Goal: Task Accomplishment & Management: Manage account settings

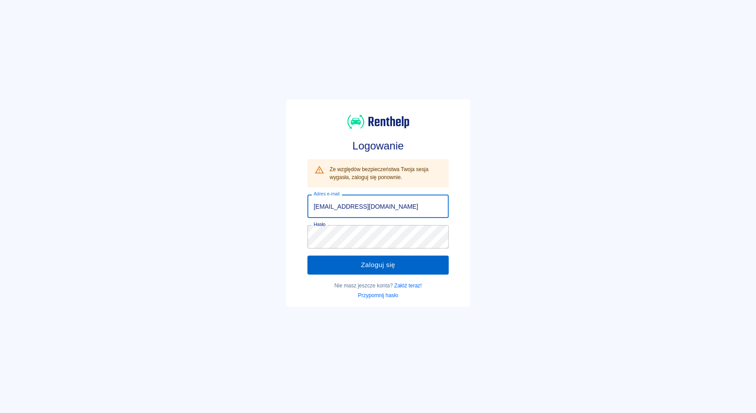
type input "[EMAIL_ADDRESS][DOMAIN_NAME]"
click at [363, 263] on button "Zaloguj się" at bounding box center [377, 265] width 141 height 19
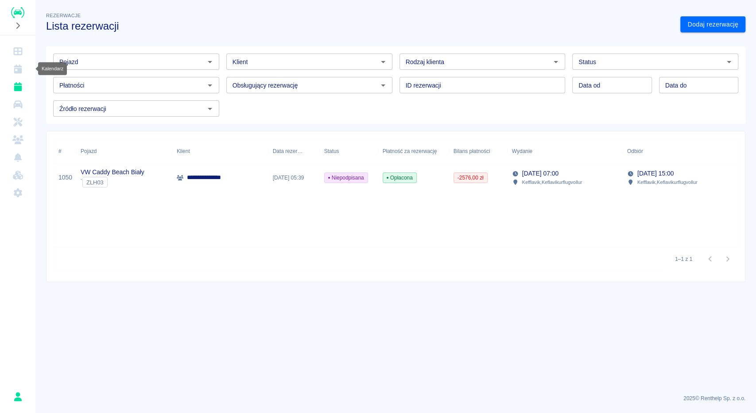
click at [18, 65] on icon "Kalendarz" at bounding box center [17, 69] width 11 height 9
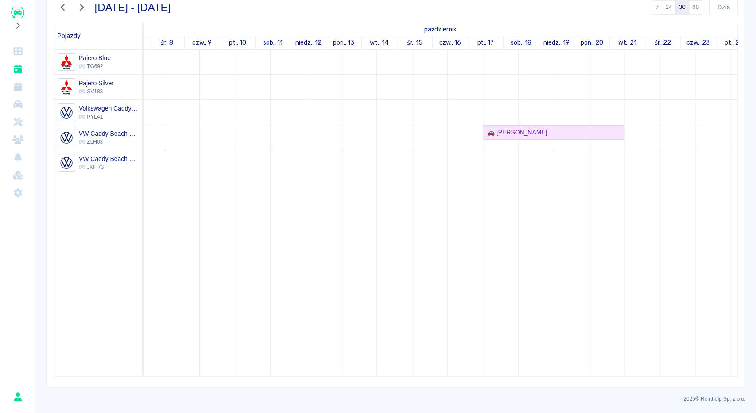
scroll to position [0, 456]
click at [515, 134] on div "🚗 [PERSON_NAME]" at bounding box center [502, 132] width 139 height 9
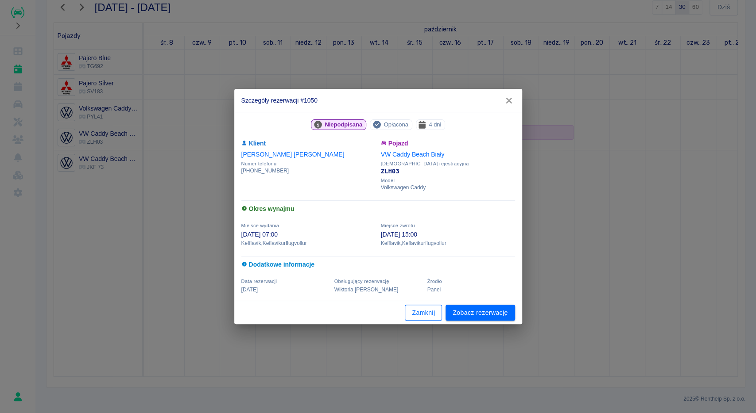
click at [428, 316] on button "Zamknij" at bounding box center [423, 313] width 37 height 16
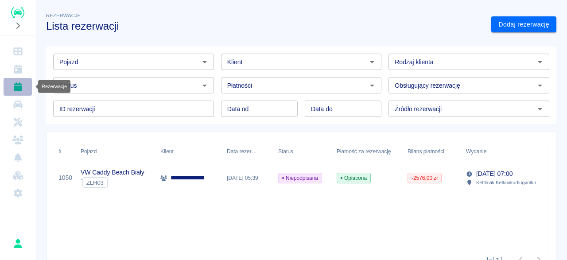
click at [19, 89] on icon "Rezerwacje" at bounding box center [18, 86] width 8 height 9
click at [21, 67] on icon "Kalendarz" at bounding box center [17, 69] width 11 height 9
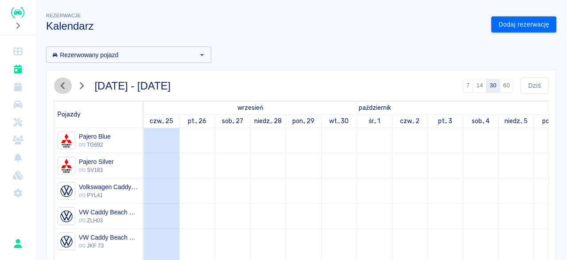
click at [66, 83] on icon "button" at bounding box center [63, 85] width 12 height 9
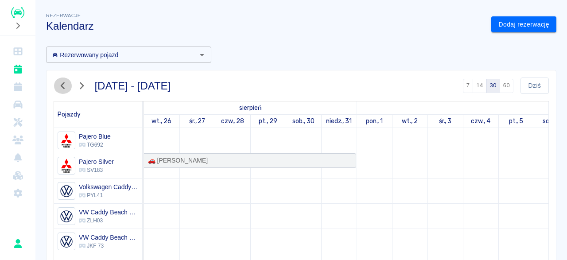
click at [66, 83] on icon "button" at bounding box center [63, 85] width 12 height 9
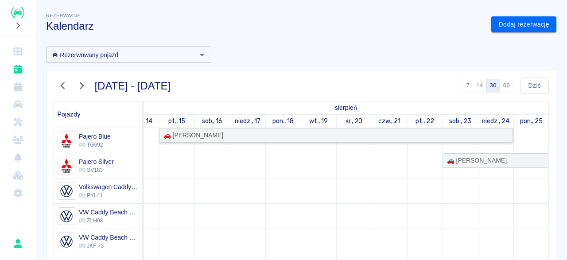
click at [257, 135] on div "🚗 Michał Ceglarek" at bounding box center [336, 135] width 352 height 9
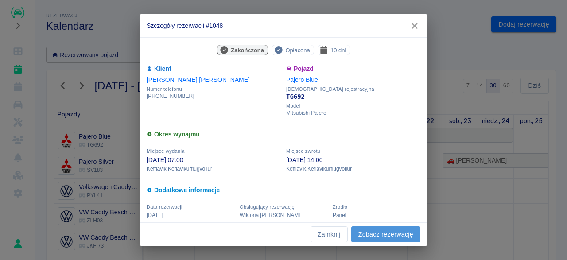
click at [377, 231] on link "Zobacz rezerwację" at bounding box center [385, 234] width 69 height 16
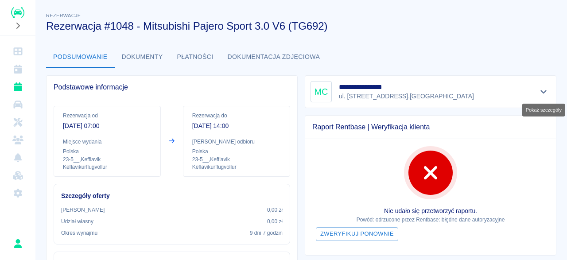
click at [541, 89] on icon "Pokaż szczegóły" at bounding box center [543, 92] width 10 height 8
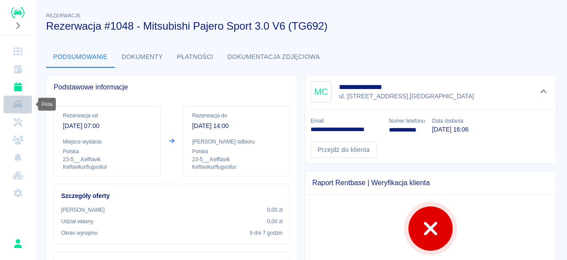
click at [17, 107] on icon "Flota" at bounding box center [17, 104] width 11 height 9
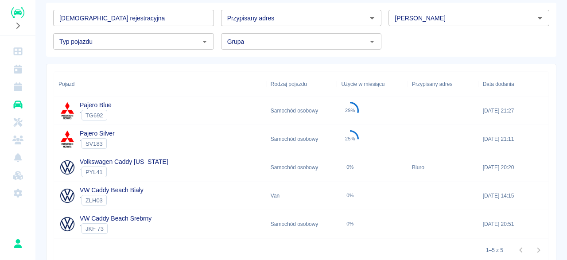
scroll to position [38, 0]
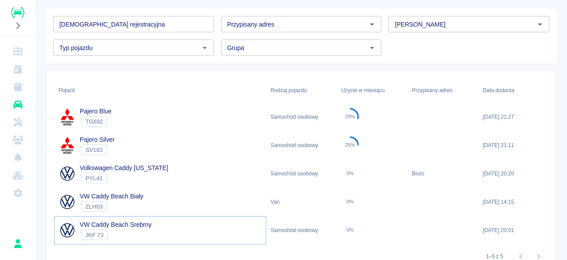
click at [109, 225] on link "VW Caddy Beach Srebrny" at bounding box center [116, 224] width 72 height 7
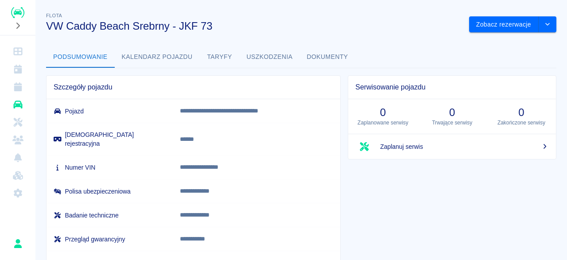
click at [16, 105] on icon "Flota" at bounding box center [17, 104] width 9 height 8
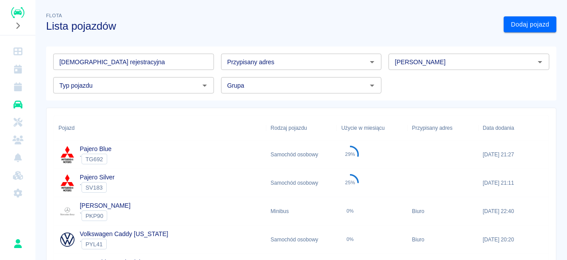
click at [123, 62] on input "[DEMOGRAPHIC_DATA] rejestracyjna" at bounding box center [133, 62] width 161 height 16
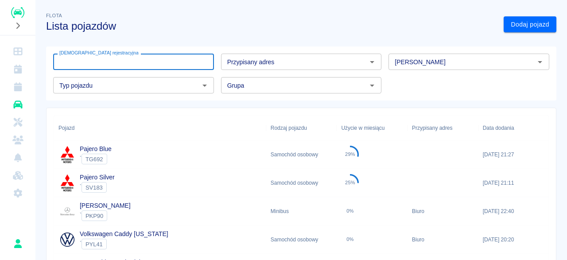
scroll to position [82, 0]
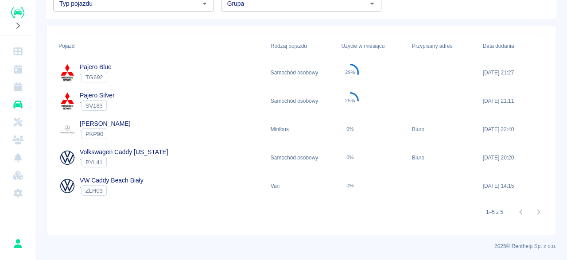
click at [137, 187] on div "` ZLH03" at bounding box center [112, 190] width 64 height 11
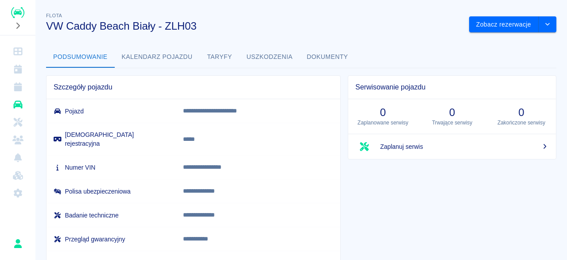
click at [159, 57] on button "Kalendarz pojazdu" at bounding box center [157, 56] width 85 height 21
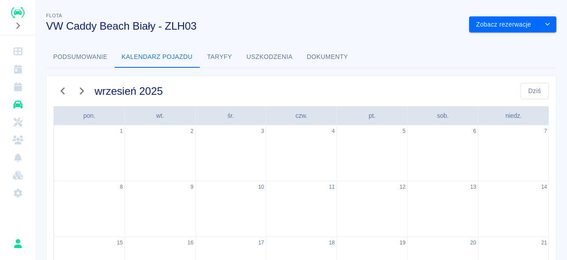
click at [61, 90] on icon "button" at bounding box center [63, 90] width 12 height 9
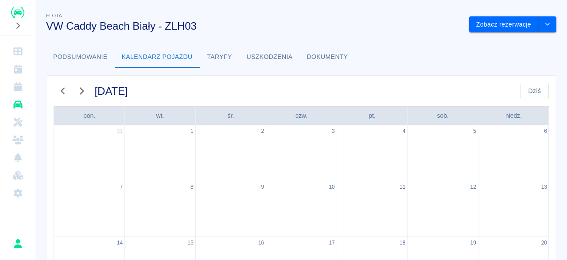
click at [61, 90] on icon "button" at bounding box center [63, 90] width 12 height 9
click at [81, 89] on icon "button" at bounding box center [82, 90] width 12 height 9
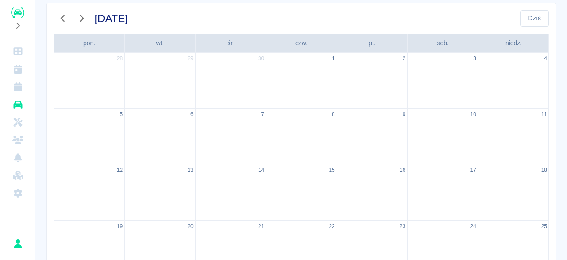
scroll to position [44, 0]
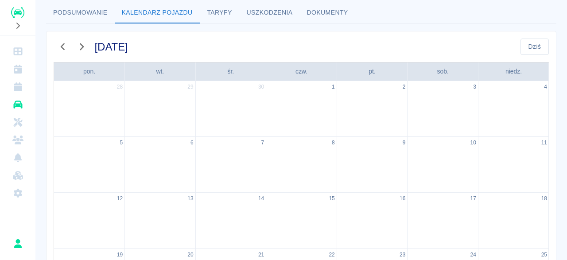
click at [82, 41] on button "button" at bounding box center [81, 47] width 19 height 16
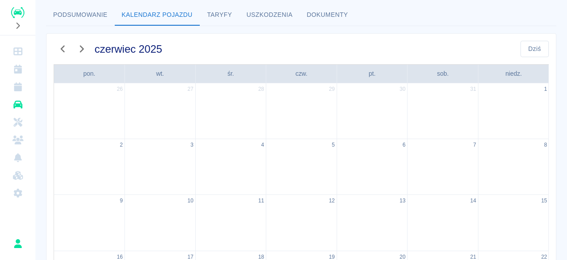
scroll to position [15, 0]
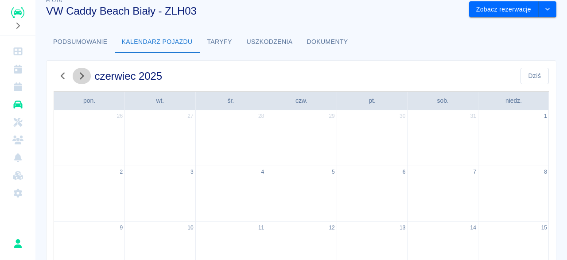
click at [85, 76] on icon "button" at bounding box center [82, 75] width 12 height 9
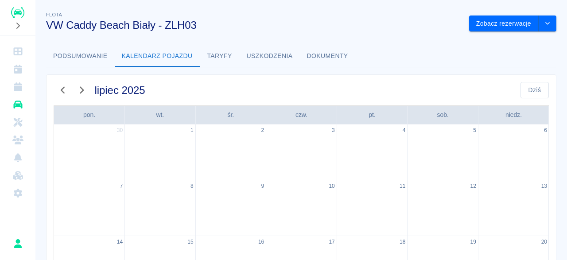
scroll to position [0, 0]
click at [81, 91] on icon "button" at bounding box center [82, 90] width 12 height 9
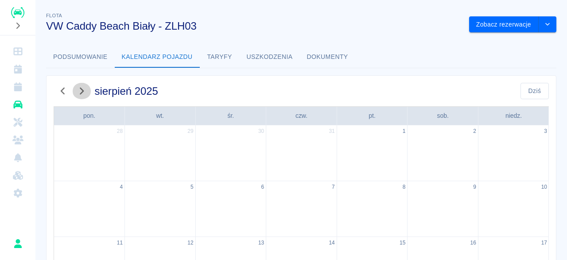
click at [81, 91] on icon "button" at bounding box center [82, 90] width 12 height 9
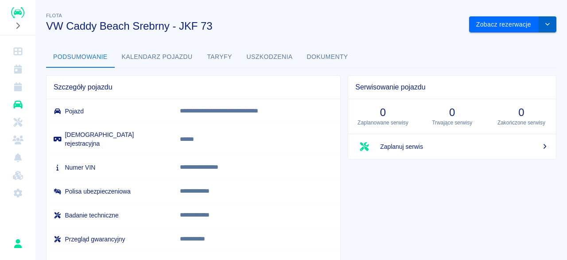
click at [548, 20] on button "drop-down" at bounding box center [547, 24] width 18 height 16
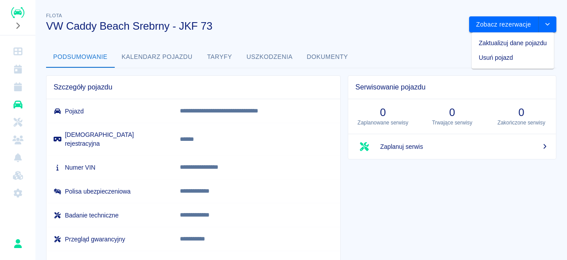
click at [503, 60] on li "Usuń pojazd" at bounding box center [512, 57] width 82 height 15
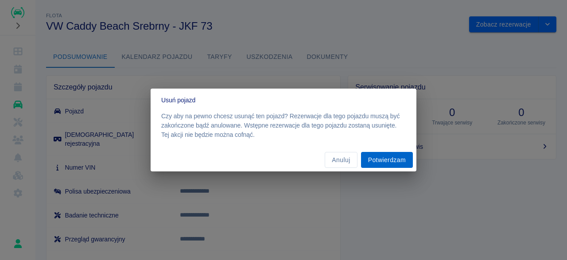
click at [392, 162] on button "Potwierdzam" at bounding box center [387, 160] width 52 height 16
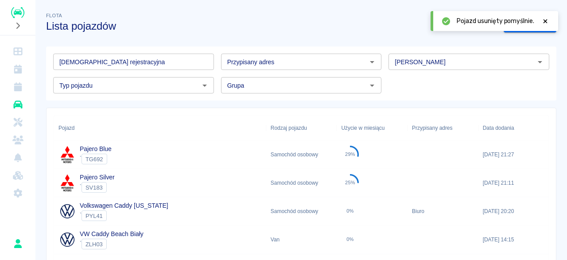
click at [546, 20] on icon at bounding box center [545, 21] width 4 height 4
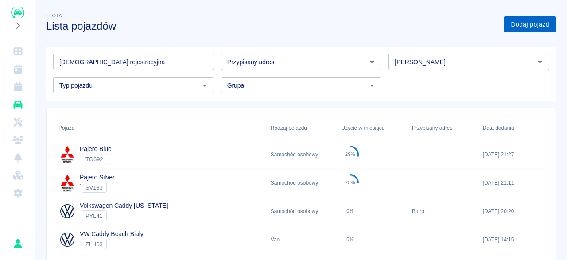
click at [541, 25] on link "Dodaj pojazd" at bounding box center [529, 24] width 53 height 16
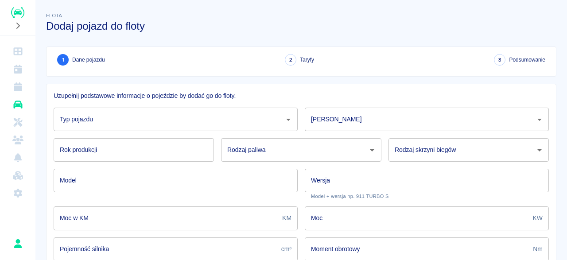
click at [140, 120] on input "Typ pojazdu" at bounding box center [169, 119] width 223 height 15
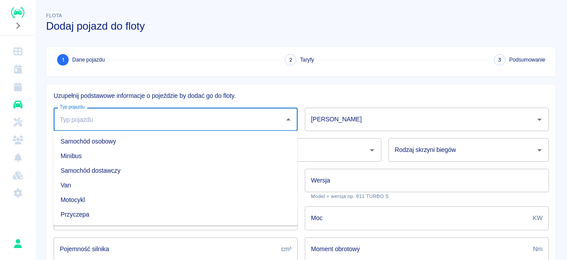
click at [83, 157] on li "Minibus" at bounding box center [176, 156] width 244 height 15
type input "Minibus"
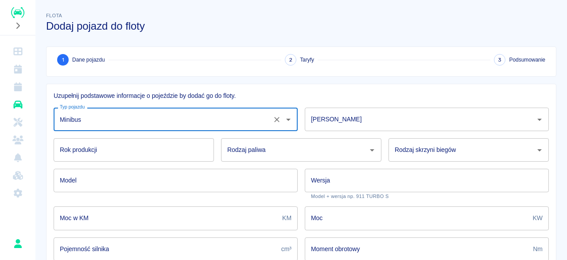
click at [346, 118] on input "[PERSON_NAME]" at bounding box center [420, 119] width 223 height 15
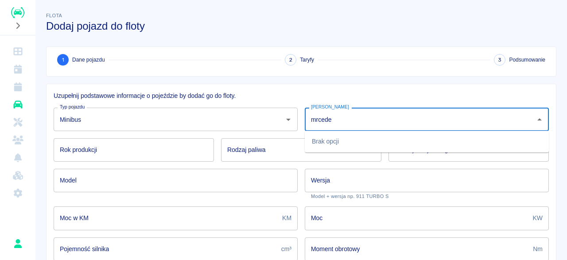
click at [317, 119] on input "mrcede" at bounding box center [420, 119] width 223 height 15
click at [328, 142] on li "Mercedes-Benz" at bounding box center [427, 141] width 244 height 15
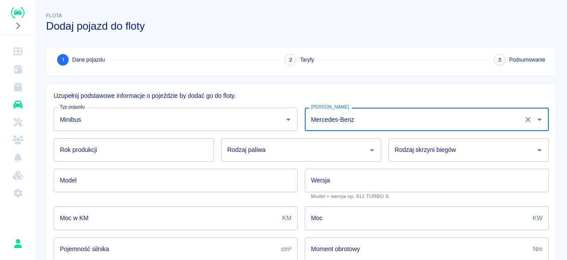
type input "Mercedes-Benz"
click at [124, 151] on input "Rok produkcji" at bounding box center [134, 149] width 160 height 23
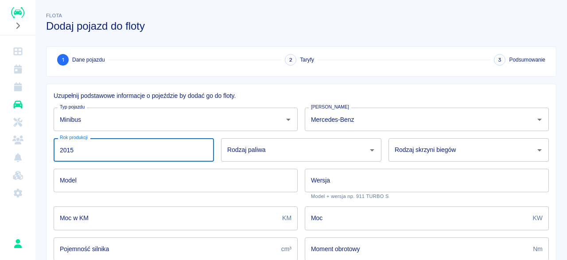
drag, startPoint x: 238, startPoint y: 142, endPoint x: 242, endPoint y: 146, distance: 5.6
click at [240, 143] on div "Rodzaj paliwa" at bounding box center [301, 149] width 160 height 23
type input "2015"
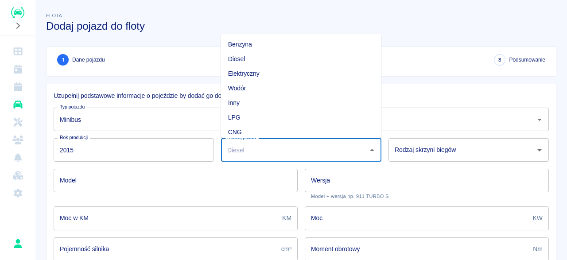
click at [247, 58] on li "Diesel" at bounding box center [301, 59] width 160 height 15
type input "Diesel"
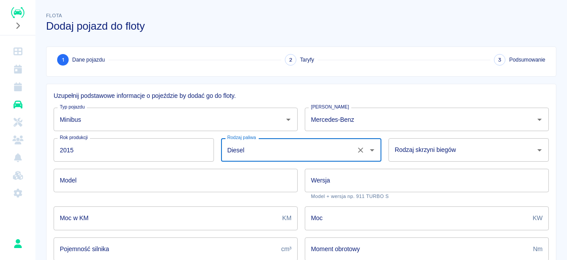
click at [423, 153] on input "Rodzaj skrzyni biegów" at bounding box center [461, 149] width 139 height 15
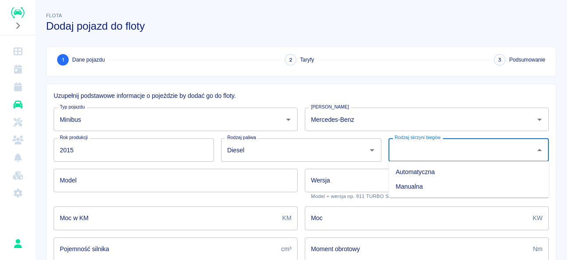
click at [420, 170] on li "Automatyczna" at bounding box center [468, 172] width 160 height 15
type input "Automatyczna"
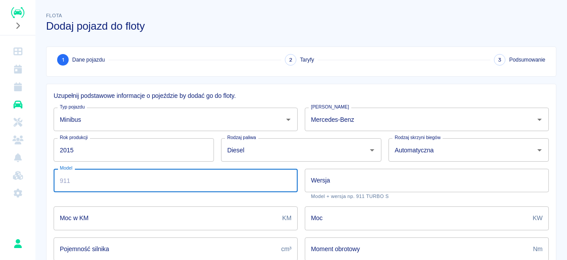
click at [132, 177] on input "Model" at bounding box center [176, 180] width 244 height 23
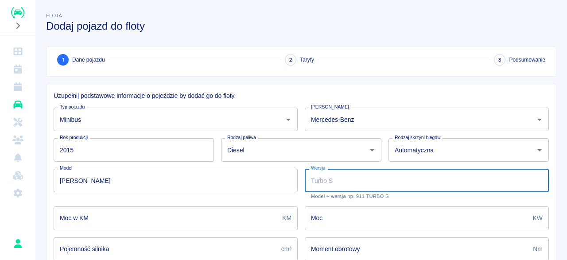
click at [378, 182] on input "Wersja" at bounding box center [427, 180] width 244 height 23
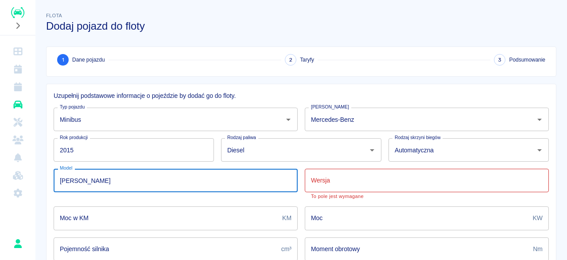
drag, startPoint x: 74, startPoint y: 180, endPoint x: 117, endPoint y: 179, distance: 43.0
click at [114, 180] on input "[PERSON_NAME]" at bounding box center [176, 180] width 244 height 23
type input "[PERSON_NAME]"
click at [331, 178] on input "Wersja" at bounding box center [427, 180] width 244 height 23
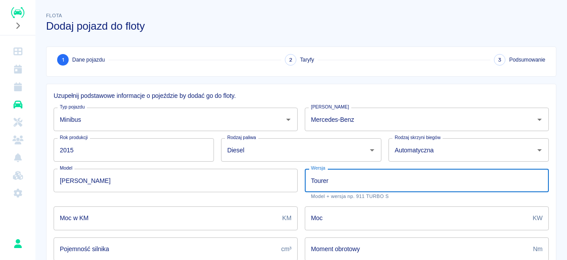
type input "Tourer"
click at [207, 221] on input "Moc w KM" at bounding box center [166, 217] width 225 height 23
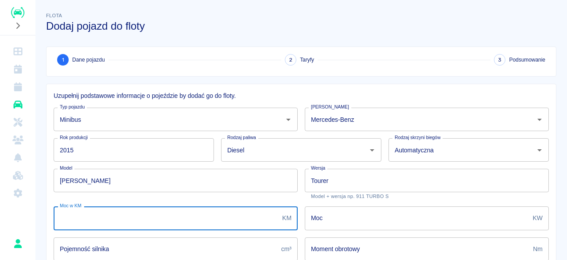
click at [270, 199] on div "[GEOGRAPHIC_DATA] w KM KM Moc w KM" at bounding box center [171, 214] width 251 height 31
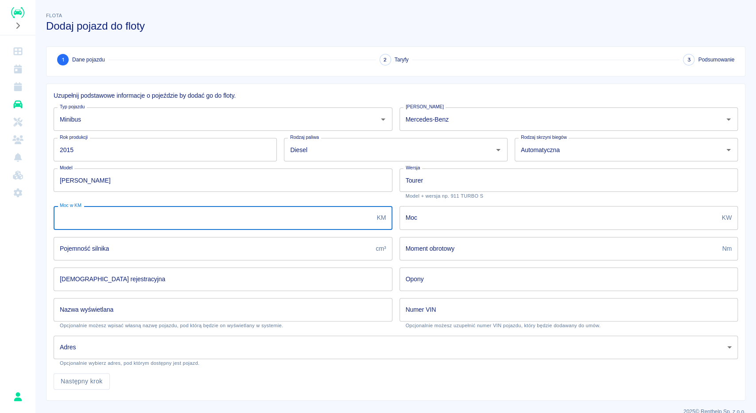
click at [111, 220] on input "Moc w KM" at bounding box center [214, 217] width 320 height 23
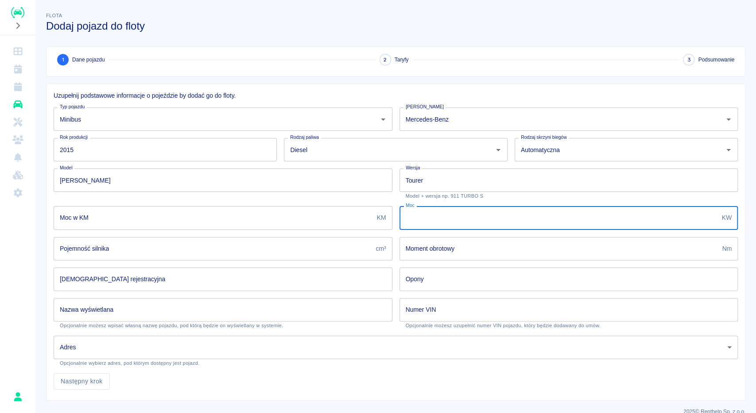
click at [433, 222] on input "Moc" at bounding box center [558, 217] width 319 height 23
type input "100"
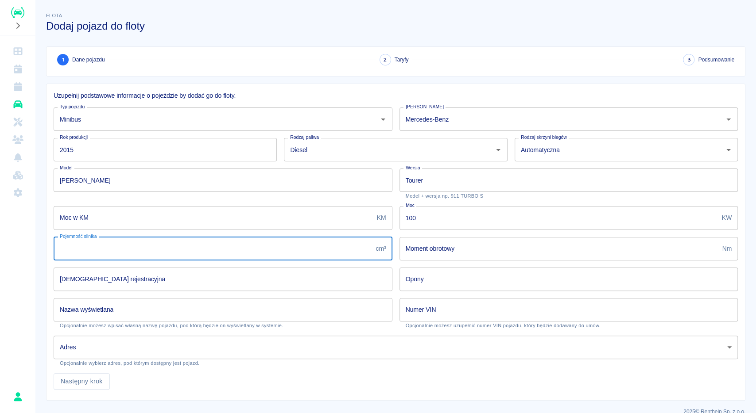
click at [176, 253] on input "Pojemność silnika" at bounding box center [213, 248] width 318 height 23
type input "2143"
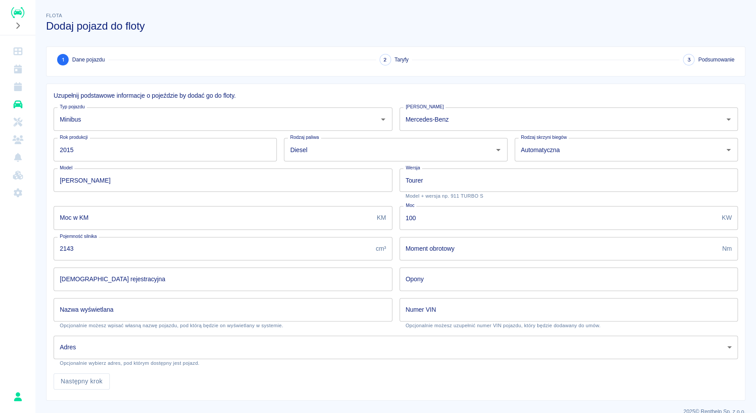
click at [115, 259] on input "[DEMOGRAPHIC_DATA] rejestracyjna" at bounding box center [223, 279] width 339 height 23
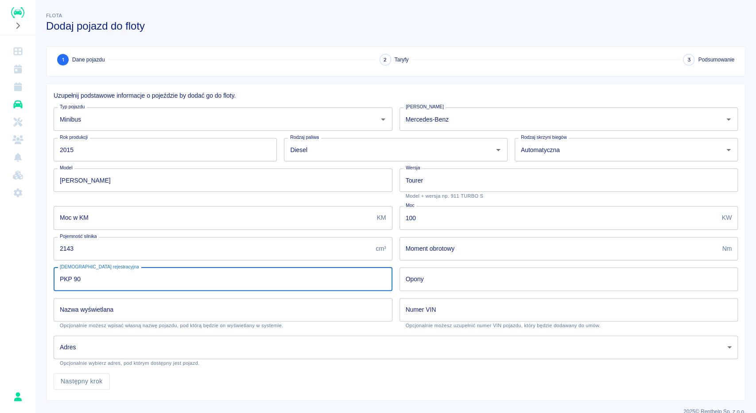
type input "PKP 90"
click at [406, 259] on input "Opony" at bounding box center [568, 279] width 339 height 23
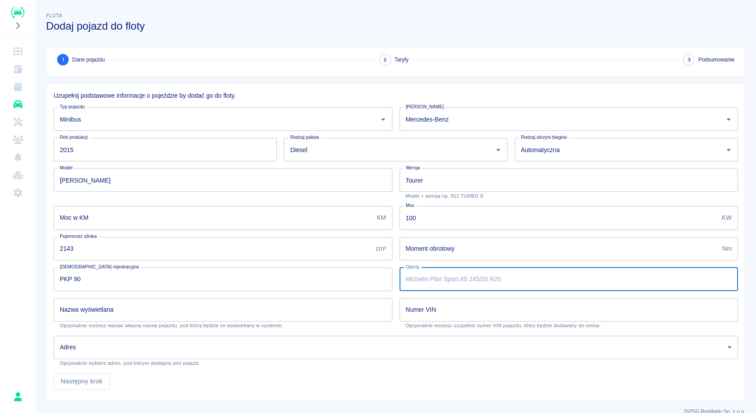
click at [259, 259] on input "Nazwa wyświetlana" at bounding box center [223, 309] width 339 height 23
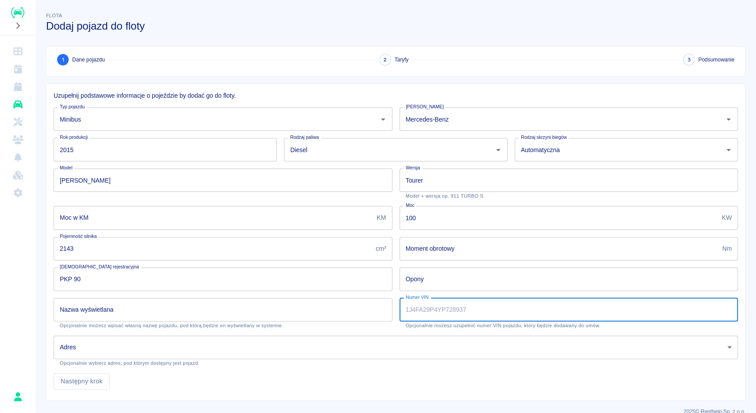
click at [437, 259] on input "Numer VIN" at bounding box center [568, 309] width 339 height 23
paste input "WDF4477031318"
type input "WDF4477031318"
click at [124, 259] on body "Używamy plików Cookies, by zapewnić Ci najlepsze możliwe doświadczenie. Aby dow…" at bounding box center [378, 206] width 756 height 413
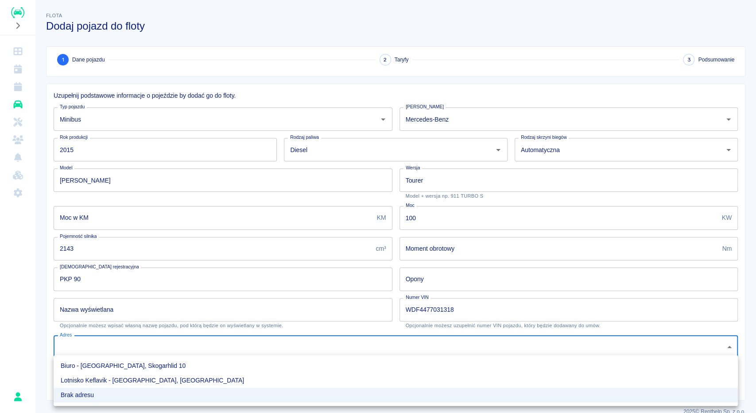
click at [117, 259] on li "Biuro - [GEOGRAPHIC_DATA], Skogarhlid 10" at bounding box center [396, 366] width 684 height 15
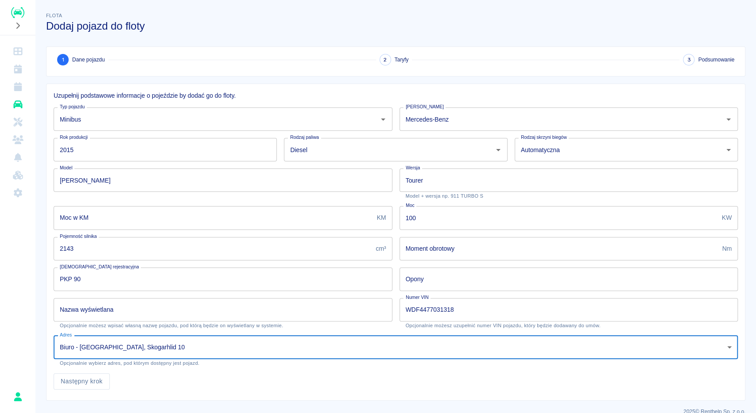
type input "f627635a-3cc3-4895-b0cc-195bfcf75fc9"
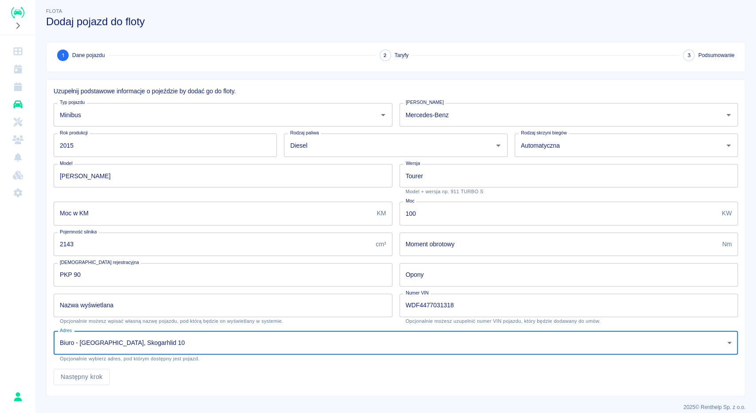
scroll to position [12, 0]
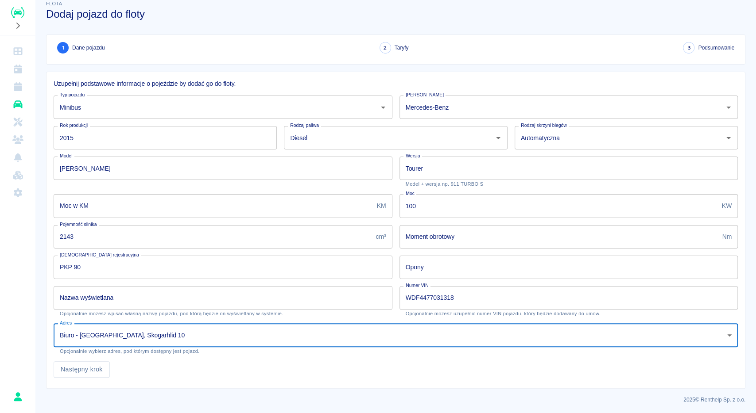
click at [106, 259] on input "Nazwa wyświetlana" at bounding box center [223, 297] width 339 height 23
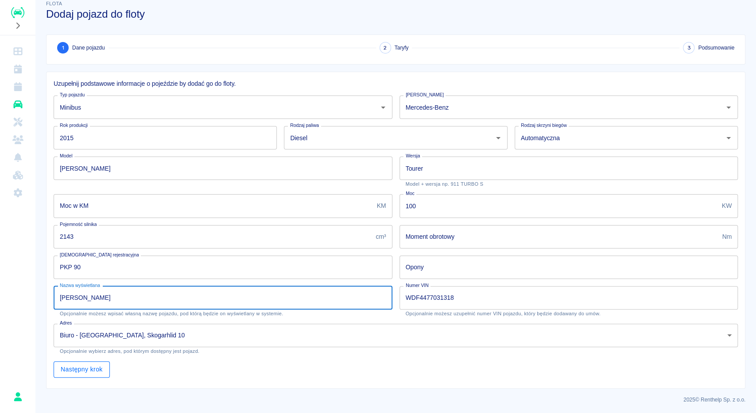
type input "[PERSON_NAME]"
click at [107, 259] on button "Następny krok" at bounding box center [82, 370] width 56 height 16
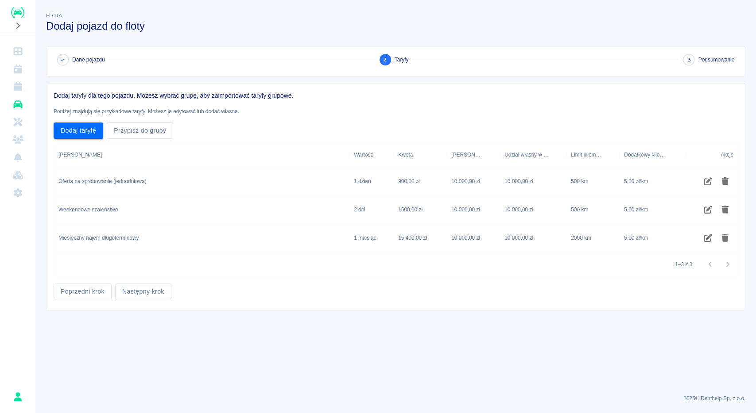
scroll to position [0, 0]
click at [77, 156] on div "[PERSON_NAME]" at bounding box center [79, 155] width 43 height 25
click at [128, 181] on div "Oferta na spróbowanie (jednodniowa)" at bounding box center [102, 182] width 88 height 8
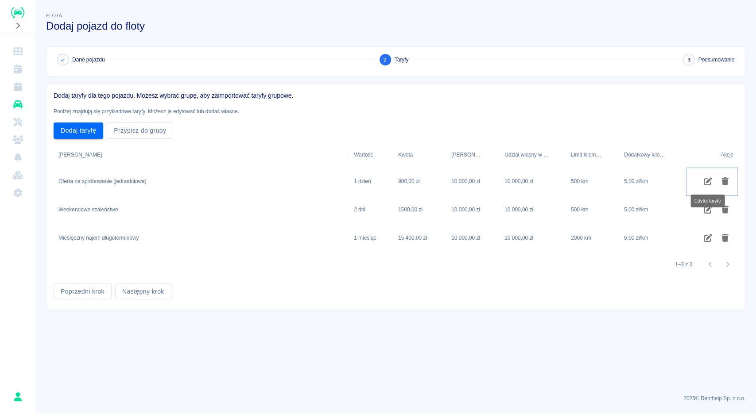
click at [566, 179] on icon "Edytuj taryfę" at bounding box center [708, 182] width 10 height 8
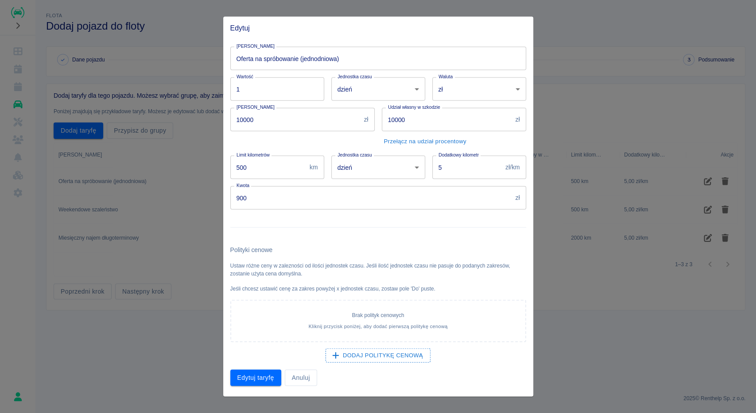
click at [278, 62] on input "Oferta na spróbowanie (jednodniowa)" at bounding box center [378, 58] width 296 height 23
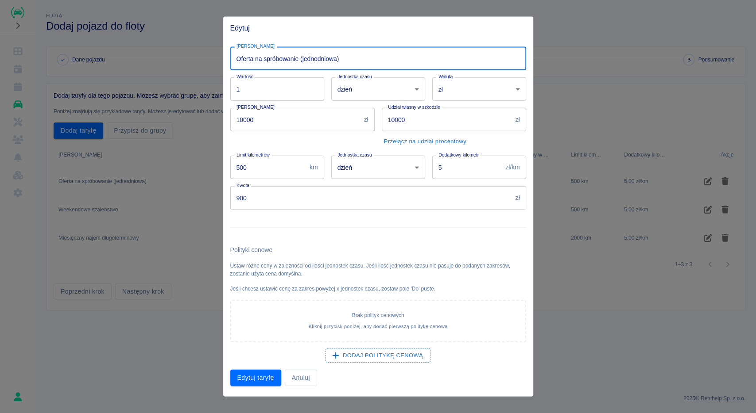
drag, startPoint x: 349, startPoint y: 60, endPoint x: 188, endPoint y: 61, distance: 161.6
click at [230, 61] on input "Oferta na spróbowanie (jednodniowa)" at bounding box center [378, 58] width 296 height 23
type input "Lato PLN"
click at [281, 90] on input "1" at bounding box center [277, 88] width 94 height 23
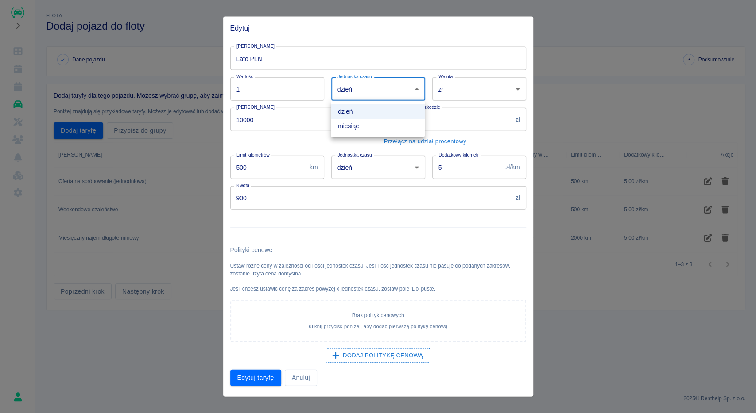
click at [364, 95] on body "Używamy plików Cookies, by zapewnić Ci najlepsze możliwe doświadczenie. Aby dow…" at bounding box center [378, 206] width 756 height 413
click at [449, 89] on div at bounding box center [378, 206] width 756 height 413
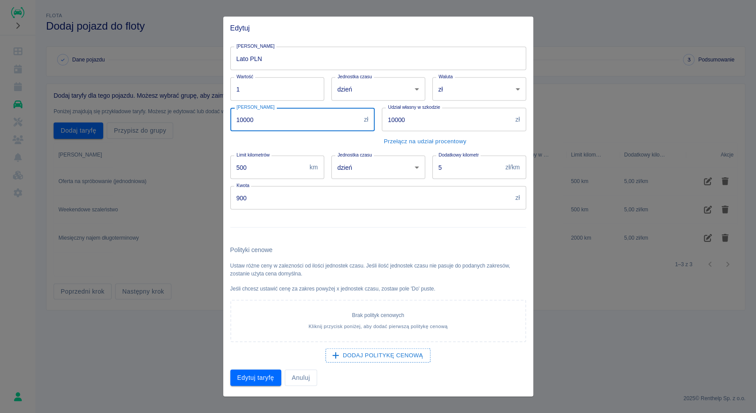
click at [285, 125] on input "10000" at bounding box center [295, 119] width 130 height 23
drag, startPoint x: 270, startPoint y: 123, endPoint x: 223, endPoint y: 121, distance: 46.9
click at [230, 121] on input "10000" at bounding box center [295, 119] width 130 height 23
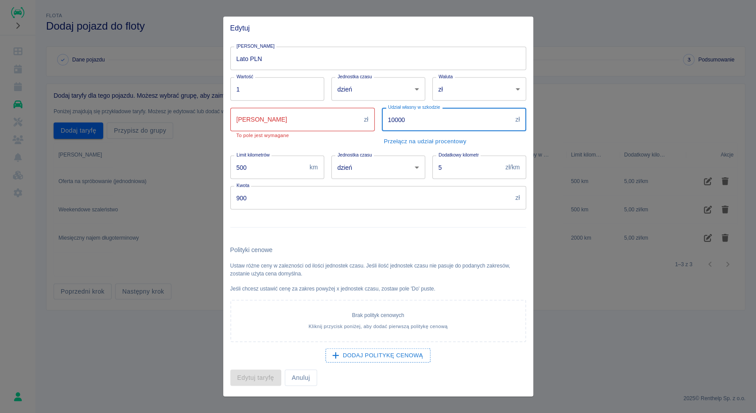
drag, startPoint x: 412, startPoint y: 120, endPoint x: 371, endPoint y: 127, distance: 41.7
click at [382, 127] on input "10000" at bounding box center [447, 119] width 130 height 23
type input "0"
click at [338, 119] on input "[PERSON_NAME]" at bounding box center [295, 119] width 130 height 23
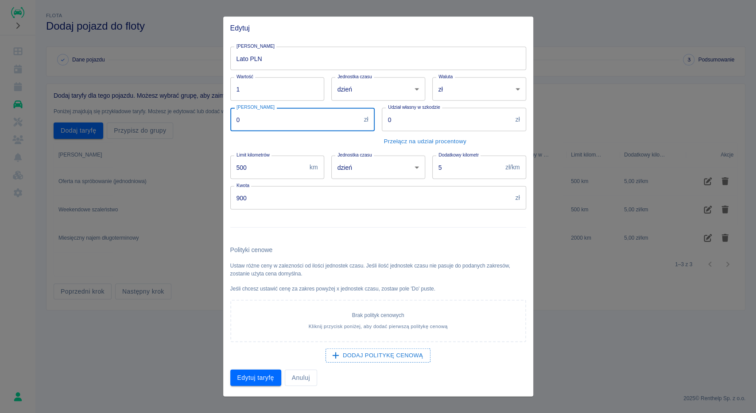
type input "0"
click at [270, 173] on input "500" at bounding box center [268, 167] width 76 height 23
drag, startPoint x: 259, startPoint y: 173, endPoint x: 200, endPoint y: 170, distance: 58.9
click at [230, 166] on input "5000" at bounding box center [268, 167] width 76 height 23
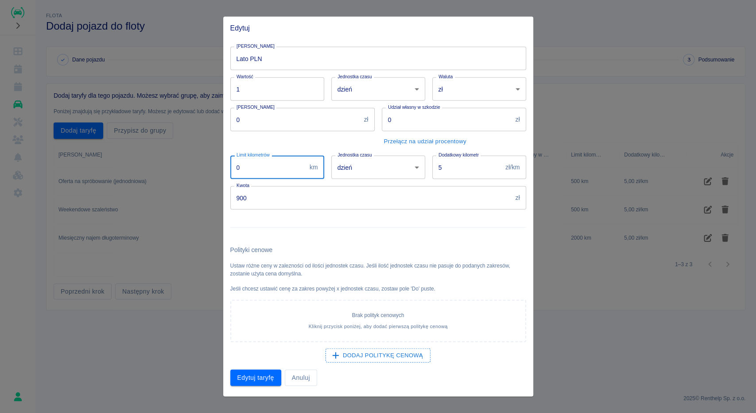
type input "0"
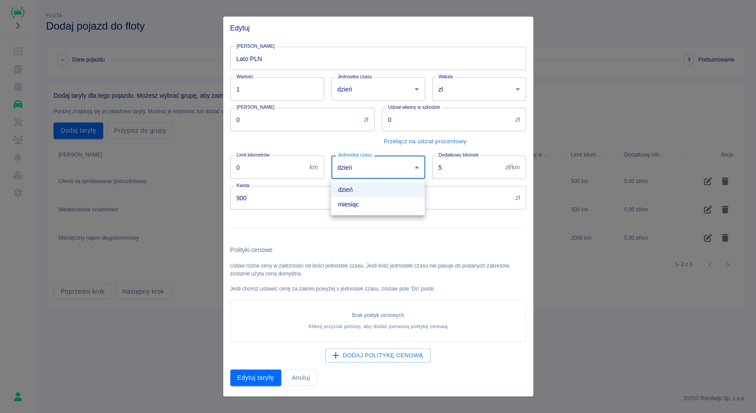
click at [365, 169] on body "Używamy plików Cookies, by zapewnić Ci najlepsze możliwe doświadczenie. Aby dow…" at bounding box center [378, 206] width 756 height 413
click at [365, 169] on div at bounding box center [378, 206] width 756 height 413
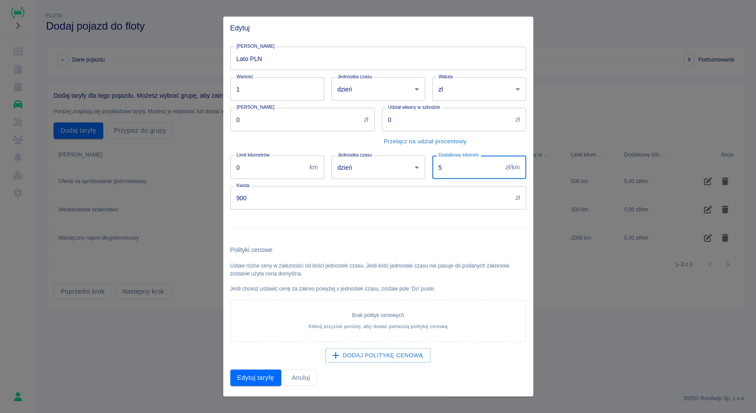
drag, startPoint x: 464, startPoint y: 170, endPoint x: 407, endPoint y: 173, distance: 57.6
click at [432, 173] on input "5" at bounding box center [467, 167] width 70 height 23
type input "0"
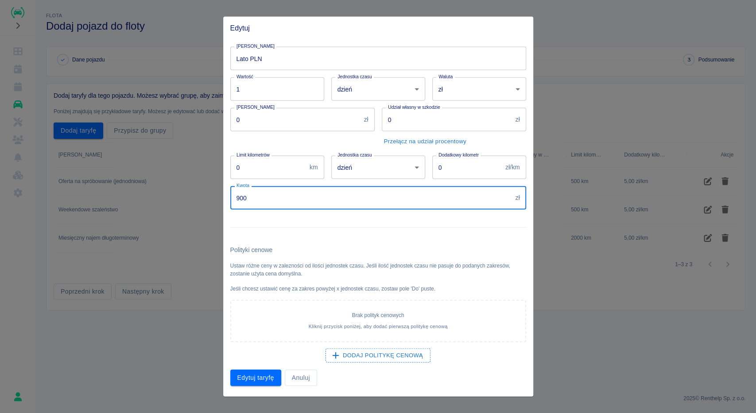
click at [313, 201] on input "900" at bounding box center [371, 197] width 282 height 23
drag, startPoint x: 241, startPoint y: 200, endPoint x: 177, endPoint y: 198, distance: 64.2
click at [230, 198] on input "900" at bounding box center [371, 197] width 282 height 23
type input "5"
type input "1500"
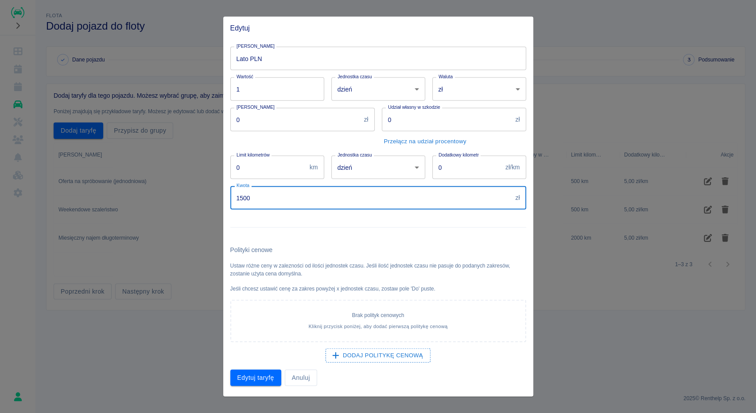
click at [264, 61] on input "Lato PLN" at bounding box center [378, 58] width 296 height 23
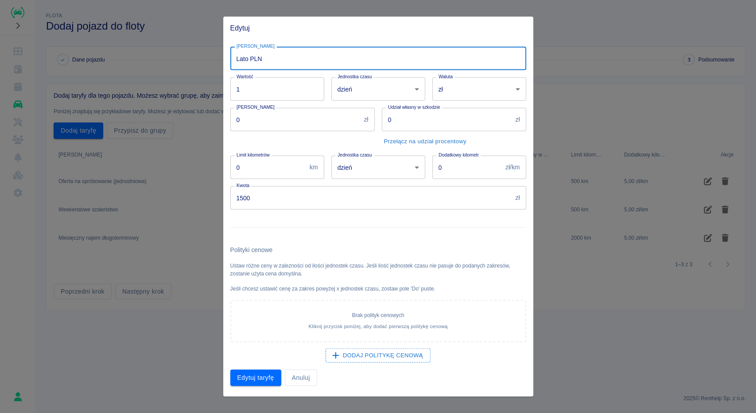
drag, startPoint x: 252, startPoint y: 58, endPoint x: 386, endPoint y: 58, distance: 134.6
click at [386, 58] on input "Lato PLN" at bounding box center [378, 58] width 296 height 23
type input "Lato ISK"
click at [452, 89] on body "Używamy plików Cookies, by zapewnić Ci najlepsze możliwe doświadczenie. Aby dow…" at bounding box center [378, 206] width 756 height 413
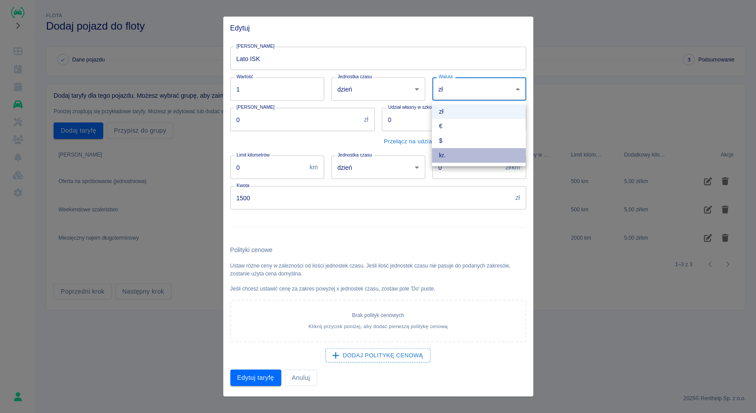
click at [444, 155] on li "kr." at bounding box center [479, 155] width 94 height 15
type input "ISK"
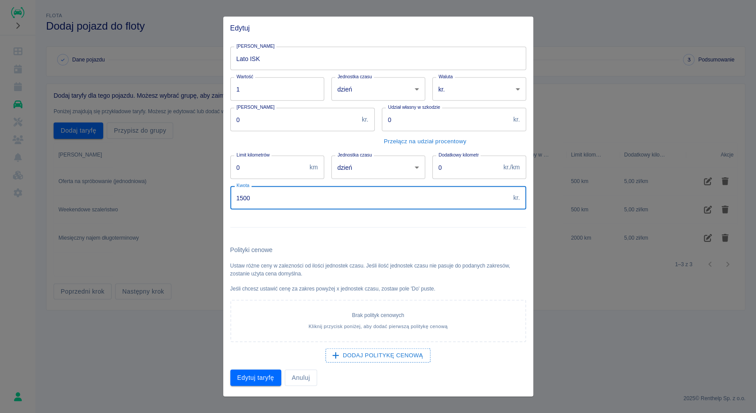
drag, startPoint x: 229, startPoint y: 197, endPoint x: 210, endPoint y: 195, distance: 18.7
click at [230, 195] on input "1500" at bounding box center [369, 197] width 279 height 23
type input "50000"
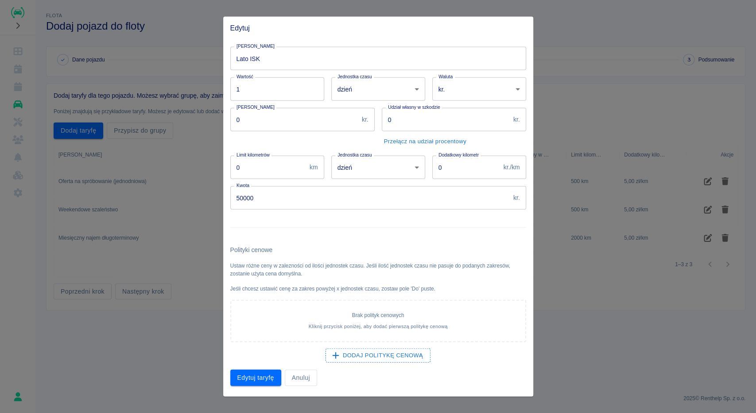
click at [379, 259] on div "[DEMOGRAPHIC_DATA] polityk cenowych Kliknij przycisk poniżej, aby dodać pierwsz…" at bounding box center [378, 321] width 296 height 42
click at [370, 259] on button "Dodaj politykę cenową" at bounding box center [377, 355] width 105 height 15
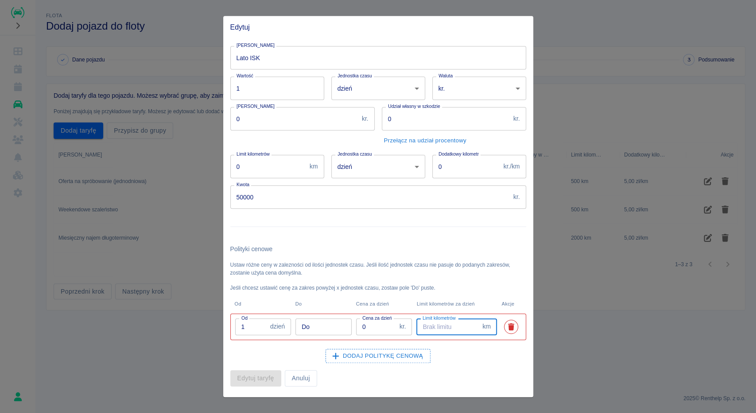
click at [442, 259] on input "Limit kilometrów" at bounding box center [447, 327] width 62 height 16
click at [512, 259] on icon "Usuń politykę cenową" at bounding box center [511, 327] width 6 height 7
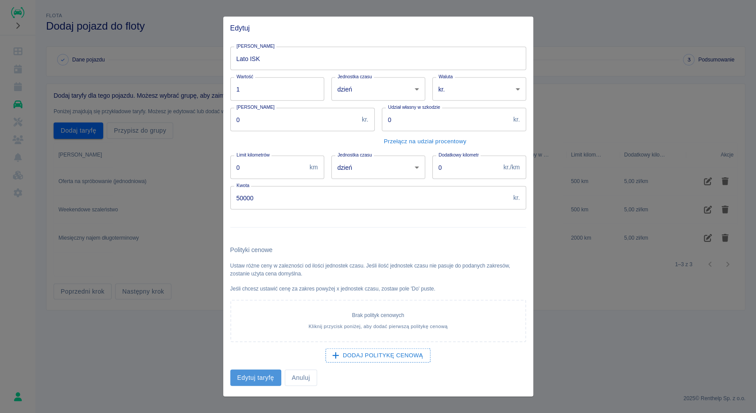
click at [266, 259] on button "Edytuj taryfę" at bounding box center [255, 378] width 51 height 16
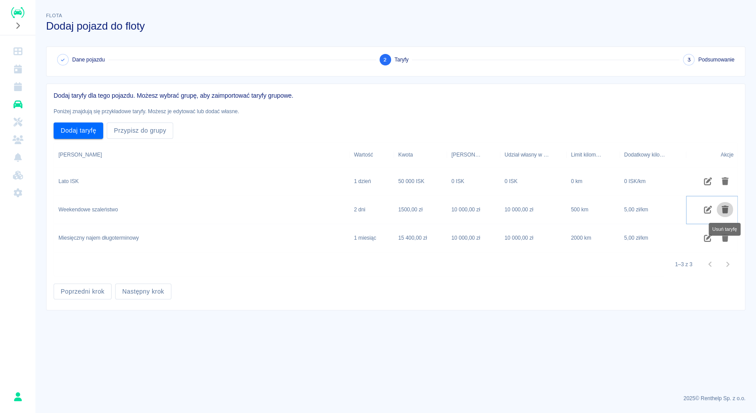
click at [566, 209] on icon "Usuń taryfę" at bounding box center [724, 210] width 7 height 8
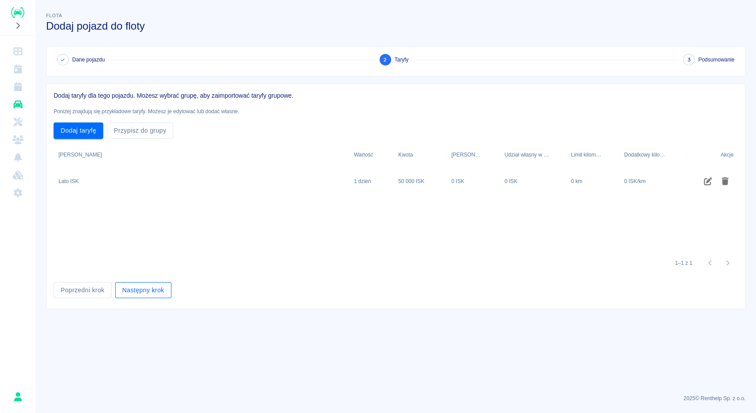
click at [144, 259] on button "Następny krok" at bounding box center [143, 290] width 56 height 16
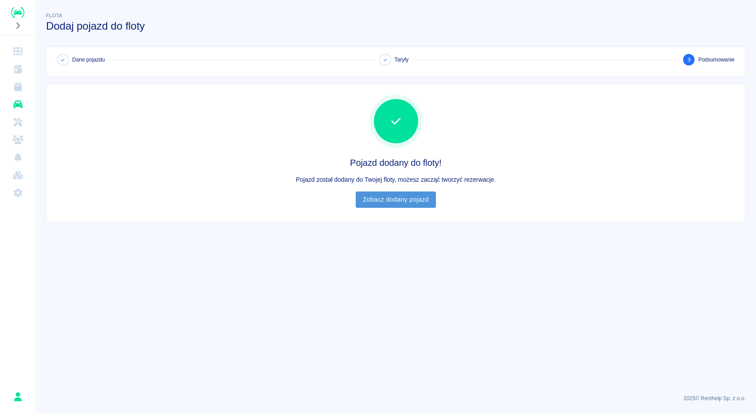
click at [411, 200] on link "Zobacz dodany pojazd" at bounding box center [396, 200] width 80 height 16
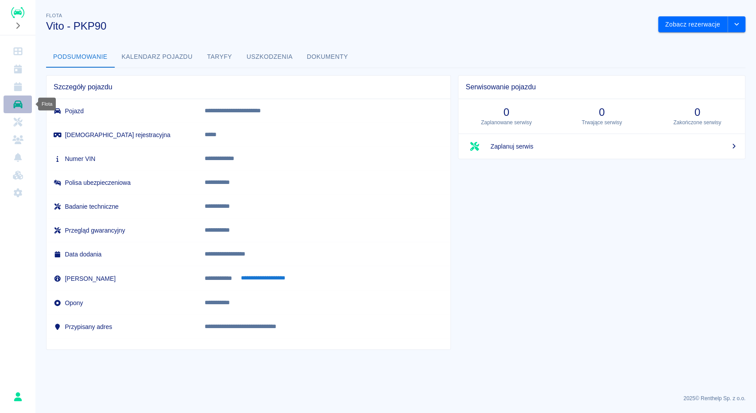
click at [17, 105] on icon "Flota" at bounding box center [17, 104] width 9 height 8
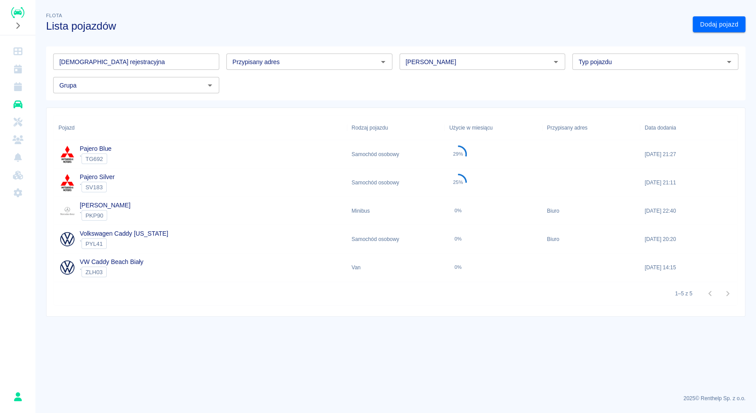
click at [235, 259] on main "Flota Lista pojazdów Dodaj pojazd Tablica rejestracyjna Tablica rejestracyjna P…" at bounding box center [395, 199] width 720 height 377
click at [123, 212] on div "Vito ` PKP90" at bounding box center [200, 211] width 293 height 28
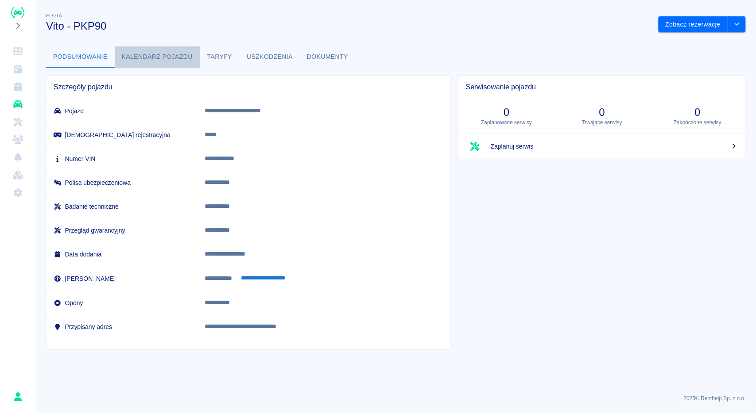
click at [150, 55] on button "Kalendarz pojazdu" at bounding box center [157, 56] width 85 height 21
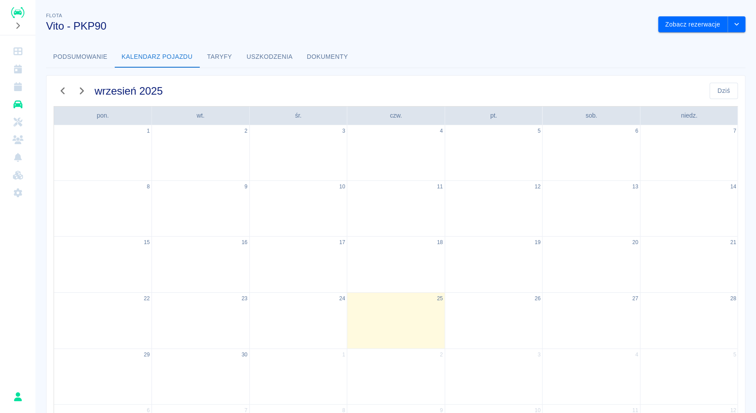
click at [220, 62] on button "Taryfy" at bounding box center [220, 56] width 40 height 21
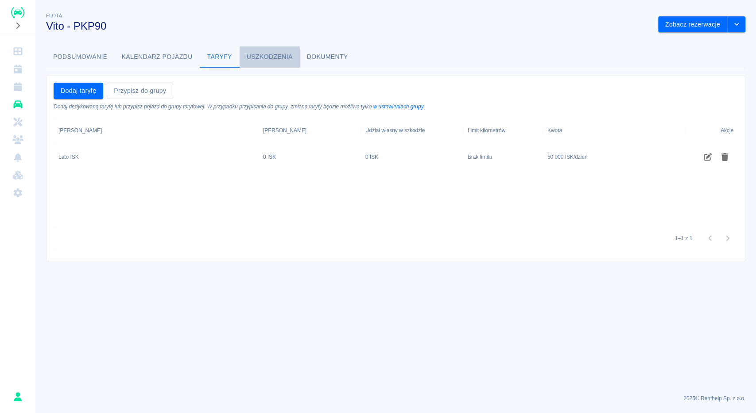
click at [275, 56] on button "Uszkodzenia" at bounding box center [270, 56] width 60 height 21
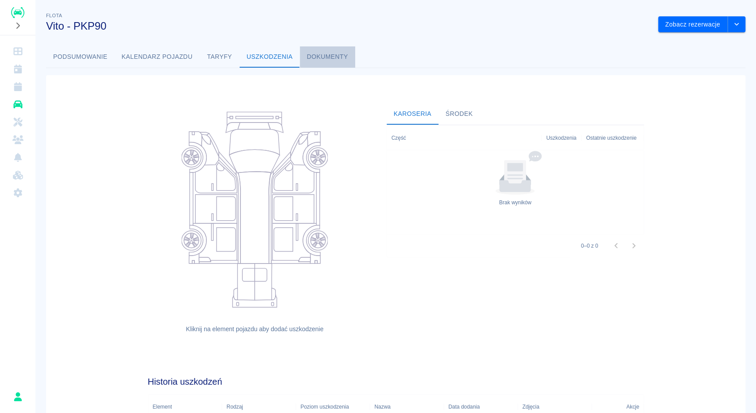
click at [324, 56] on button "Dokumenty" at bounding box center [327, 56] width 55 height 21
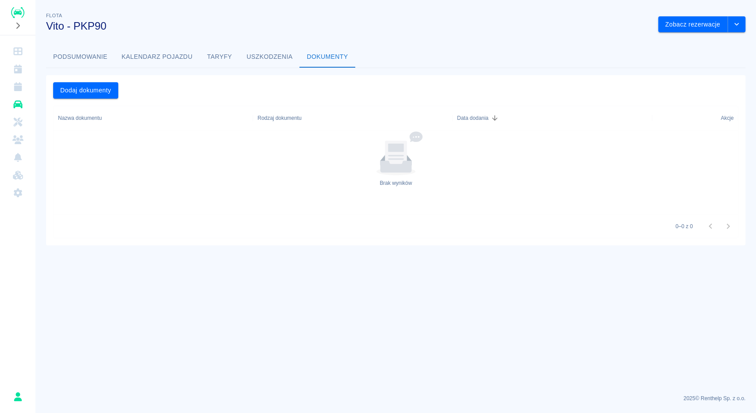
click at [263, 59] on button "Uszkodzenia" at bounding box center [270, 56] width 60 height 21
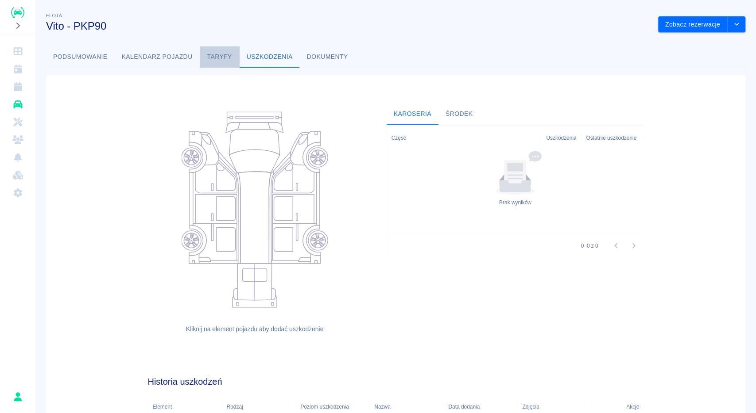
click at [232, 58] on button "Taryfy" at bounding box center [220, 56] width 40 height 21
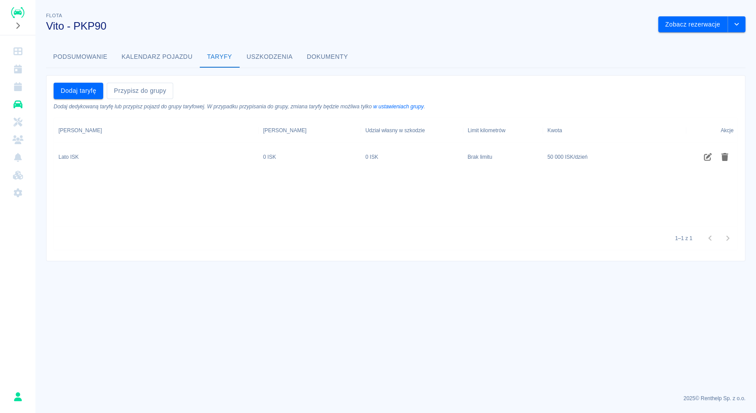
click at [163, 58] on button "Kalendarz pojazdu" at bounding box center [157, 56] width 85 height 21
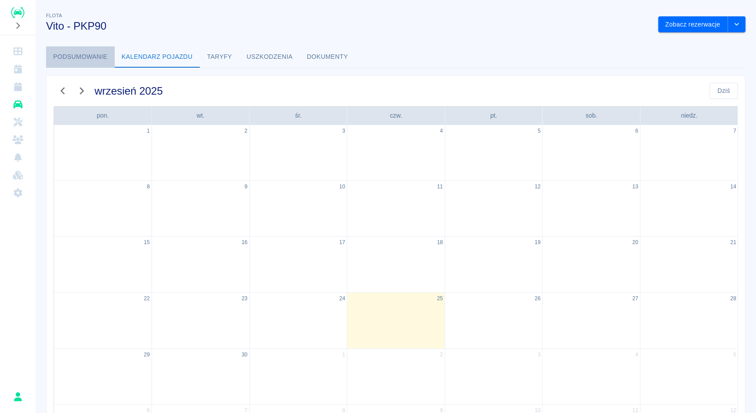
click at [97, 59] on button "Podsumowanie" at bounding box center [80, 56] width 69 height 21
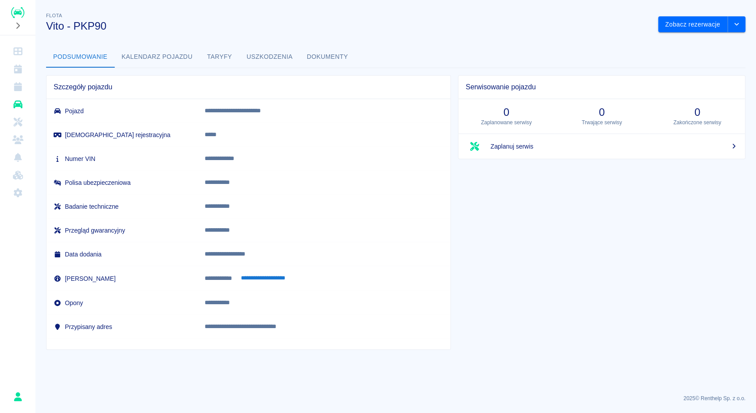
click at [194, 60] on button "Kalendarz pojazdu" at bounding box center [157, 56] width 85 height 21
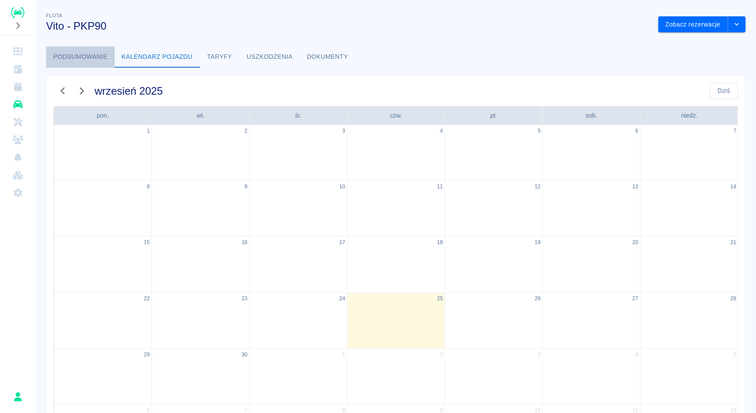
click at [85, 56] on button "Podsumowanie" at bounding box center [80, 56] width 69 height 21
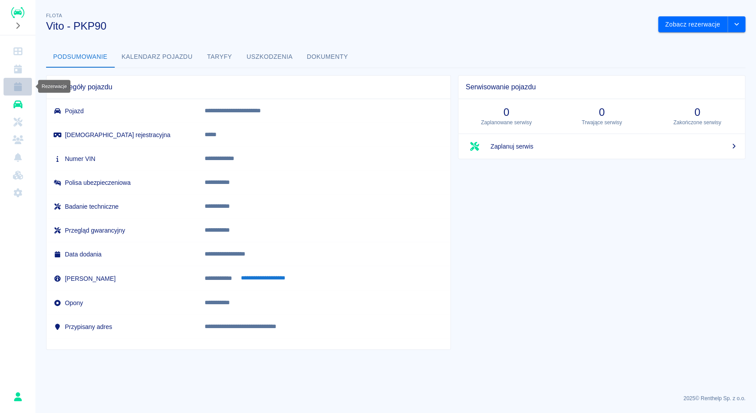
click at [18, 89] on icon "Rezerwacje" at bounding box center [18, 86] width 8 height 9
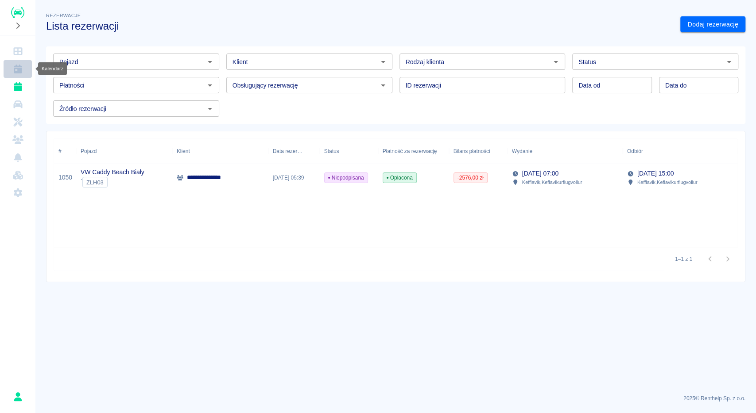
click at [22, 69] on icon "Kalendarz" at bounding box center [17, 69] width 11 height 9
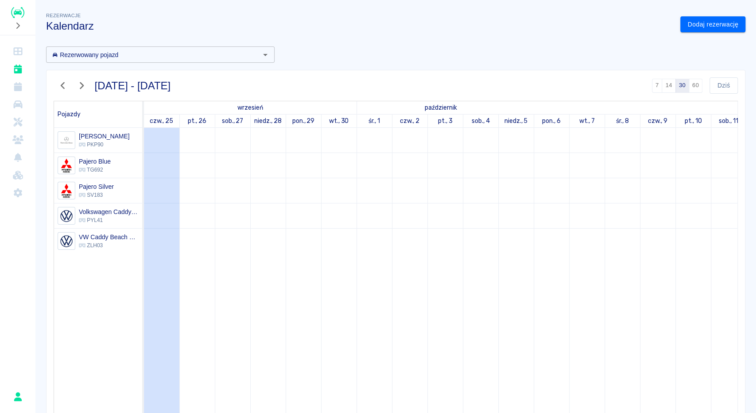
click at [62, 88] on icon "button" at bounding box center [63, 85] width 12 height 9
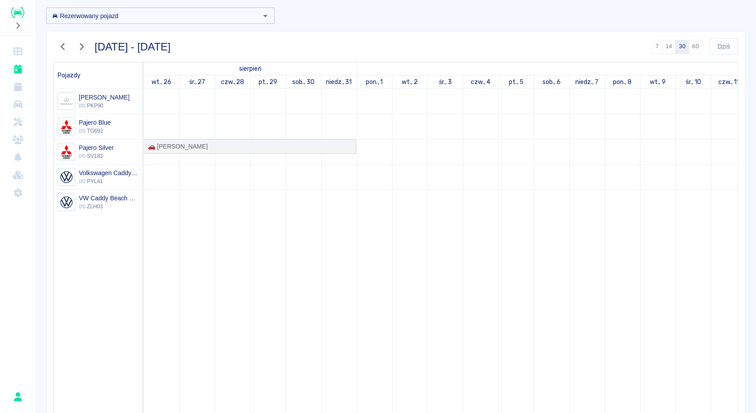
scroll to position [34, 0]
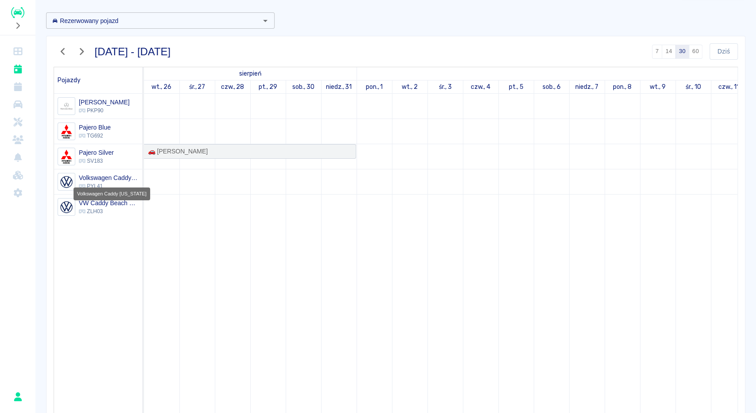
click at [105, 183] on div "Volkswagen Caddy [US_STATE]" at bounding box center [112, 192] width 78 height 20
click at [102, 179] on h6 "Volkswagen Caddy [US_STATE]" at bounding box center [109, 178] width 60 height 9
click at [116, 22] on input "Rezerwowany pojazd" at bounding box center [153, 20] width 209 height 11
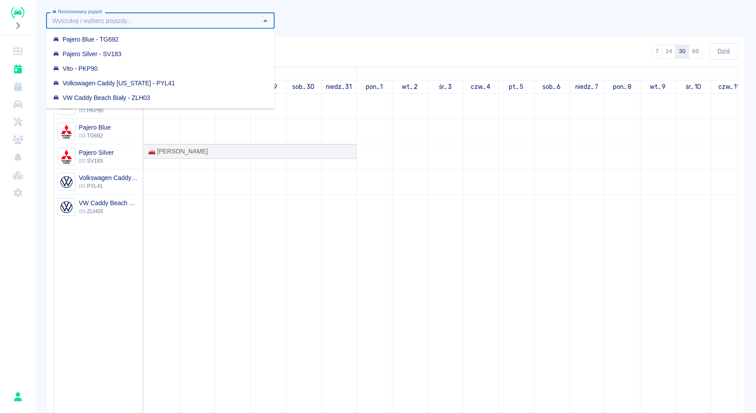
click at [94, 96] on div "VW Caddy Beach Biały - ZLH03" at bounding box center [101, 97] width 97 height 9
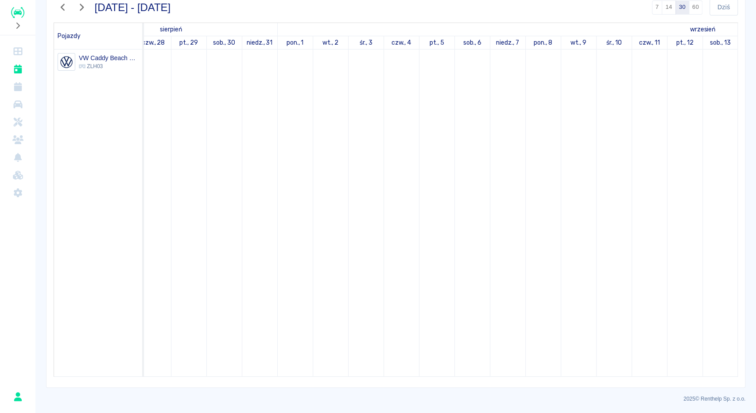
scroll to position [0, 0]
click at [63, 6] on icon "button" at bounding box center [63, 7] width 4 height 7
click at [61, 8] on icon "button" at bounding box center [63, 7] width 4 height 7
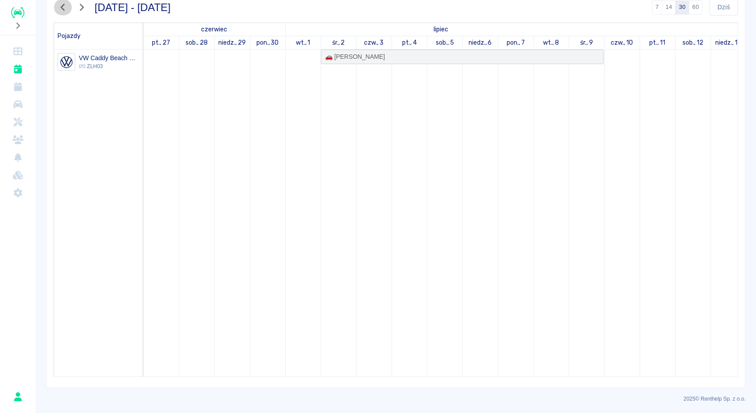
click at [67, 3] on icon "button" at bounding box center [63, 7] width 12 height 9
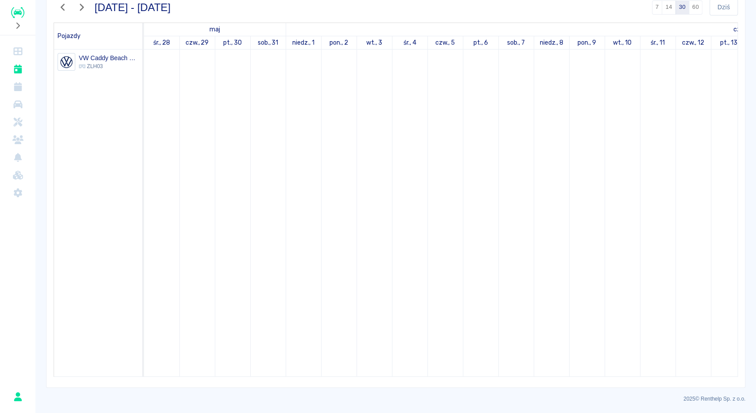
click at [67, 3] on icon "button" at bounding box center [63, 7] width 12 height 9
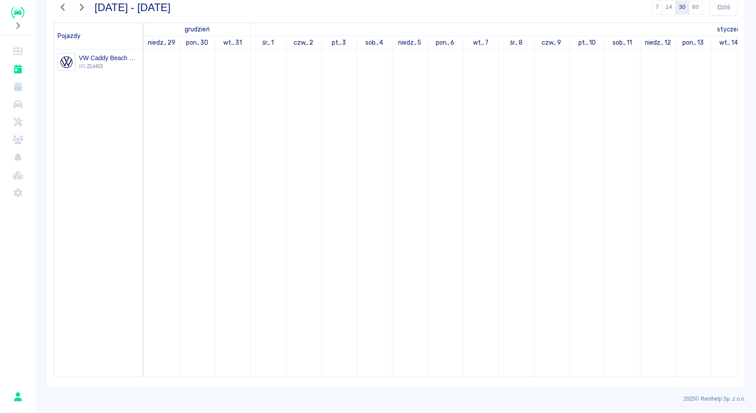
click at [79, 8] on icon "button" at bounding box center [82, 7] width 12 height 9
click at [306, 37] on link "sob., 1" at bounding box center [303, 42] width 21 height 13
click at [79, 5] on icon "button" at bounding box center [82, 7] width 12 height 9
click at [80, 8] on icon "button" at bounding box center [82, 7] width 12 height 9
click at [85, 7] on icon "button" at bounding box center [82, 7] width 12 height 9
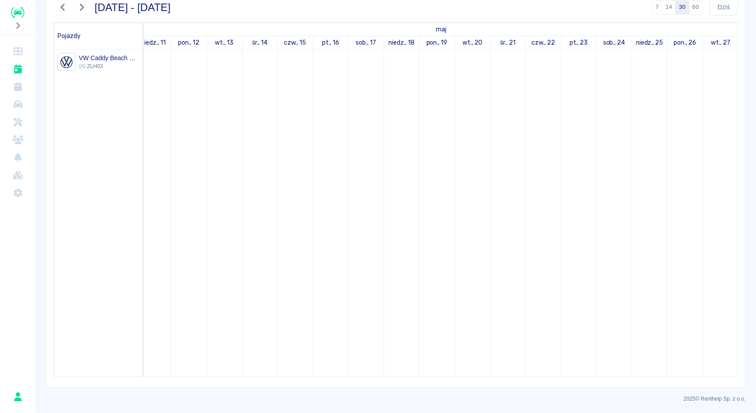
click at [82, 7] on icon "button" at bounding box center [82, 7] width 12 height 9
click at [82, 9] on icon "button" at bounding box center [82, 7] width 12 height 9
click at [85, 7] on icon "button" at bounding box center [82, 7] width 12 height 9
click at [80, 11] on icon "button" at bounding box center [82, 7] width 12 height 9
click at [83, 6] on icon "button" at bounding box center [82, 7] width 4 height 7
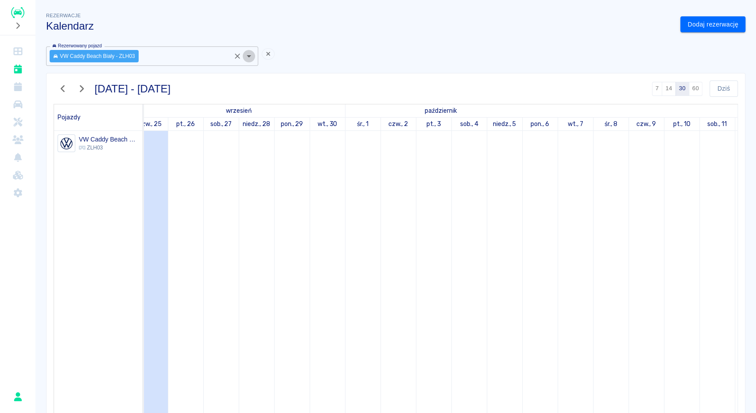
click at [249, 55] on icon "Otwórz" at bounding box center [248, 56] width 11 height 11
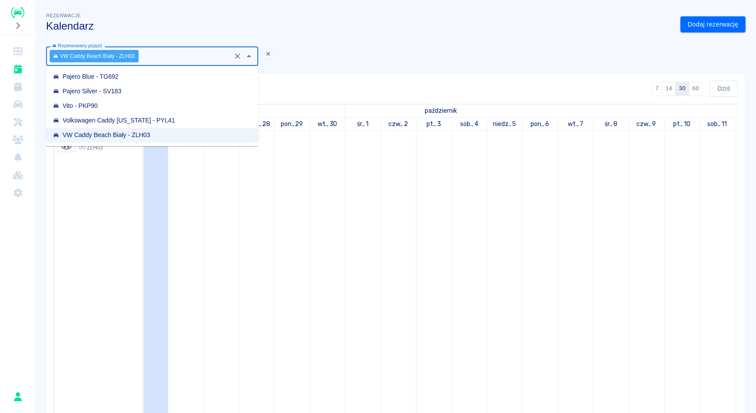
click at [114, 123] on div "Volkswagen Caddy [US_STATE] - PYL41" at bounding box center [114, 120] width 122 height 9
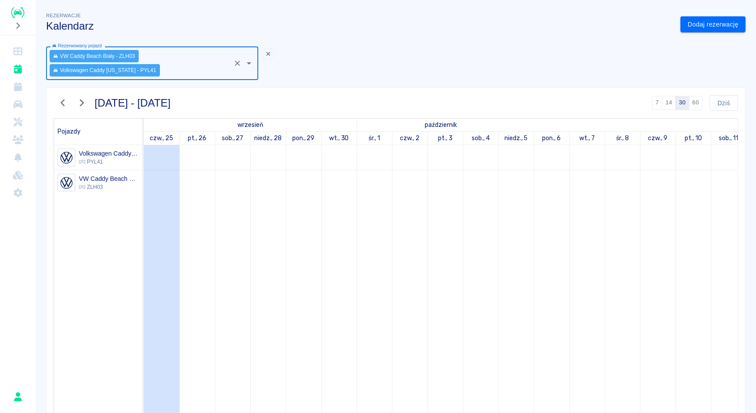
click at [162, 53] on div "VW Caddy Beach Biały - ZLH03 Volkswagen Caddy [US_STATE] - PYL41 Rezerwowany po…" at bounding box center [152, 63] width 212 height 34
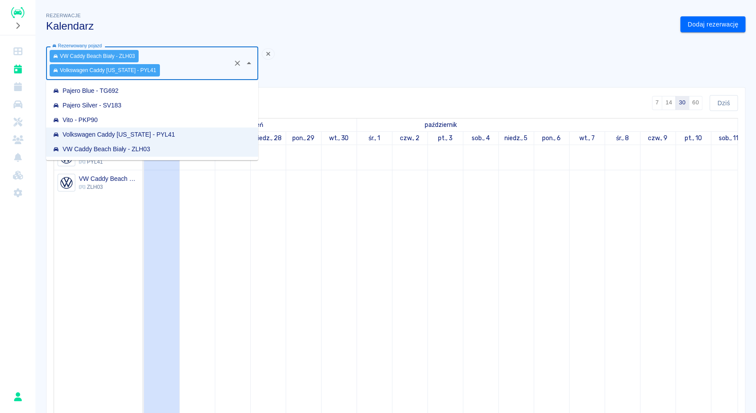
click at [150, 56] on div "VW Caddy Beach Biały - ZLH03 Volkswagen Caddy [US_STATE] - PYL41 Rezerwowany po…" at bounding box center [152, 63] width 212 height 34
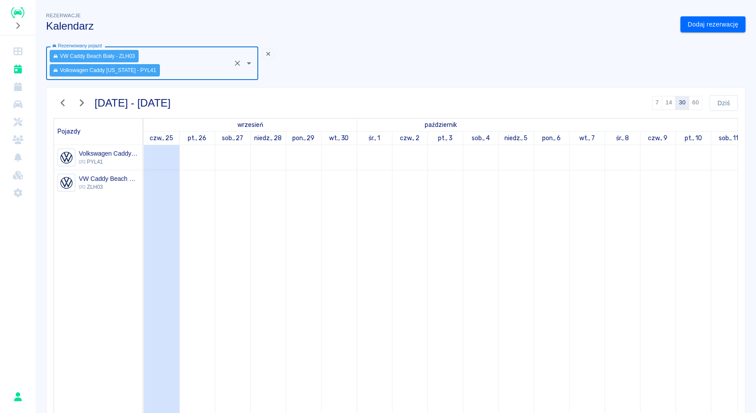
click at [139, 56] on div "VW Caddy Beach Biały - ZLH03 Volkswagen Caddy [US_STATE] - PYL41 Rezerwowany po…" at bounding box center [152, 63] width 212 height 34
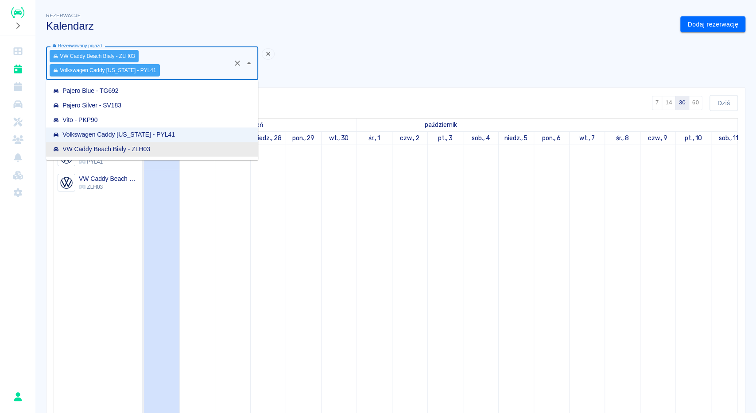
click at [109, 147] on div "VW Caddy Beach Biały - ZLH03" at bounding box center [101, 149] width 97 height 9
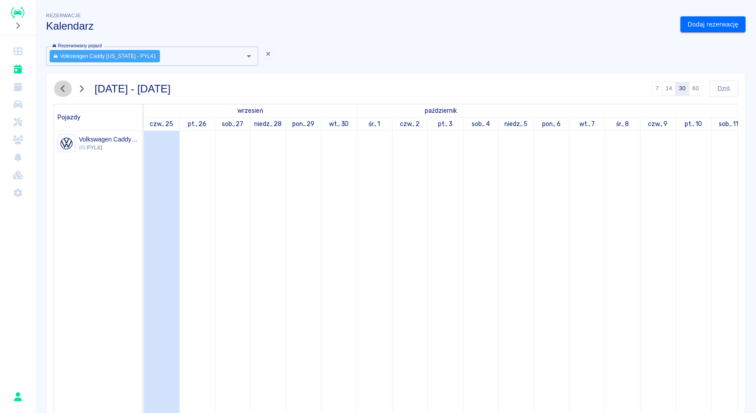
click at [66, 93] on button "button" at bounding box center [63, 89] width 19 height 16
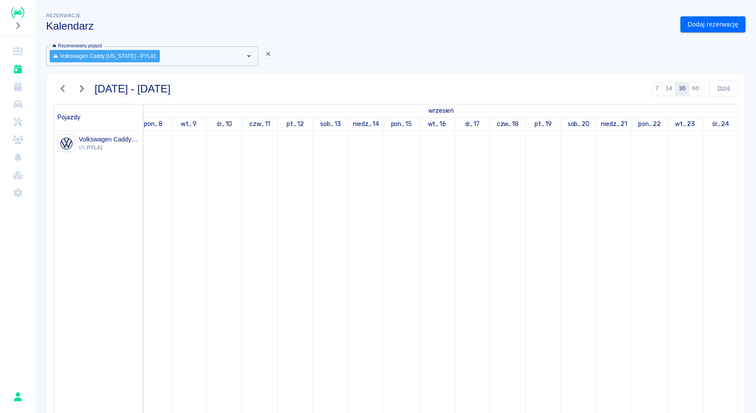
click at [65, 92] on icon "button" at bounding box center [63, 88] width 12 height 9
click at [66, 91] on icon "button" at bounding box center [63, 88] width 12 height 9
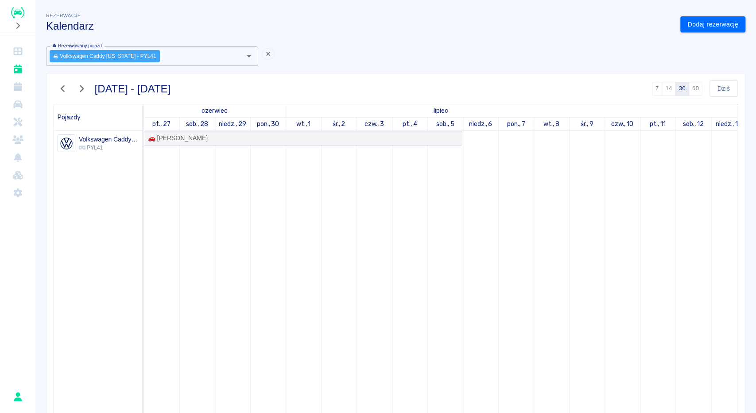
click at [65, 88] on icon "button" at bounding box center [63, 88] width 12 height 9
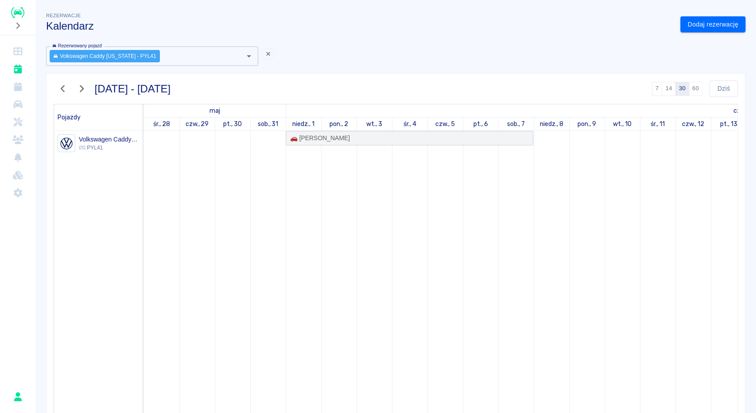
click at [62, 88] on icon "button" at bounding box center [63, 88] width 4 height 7
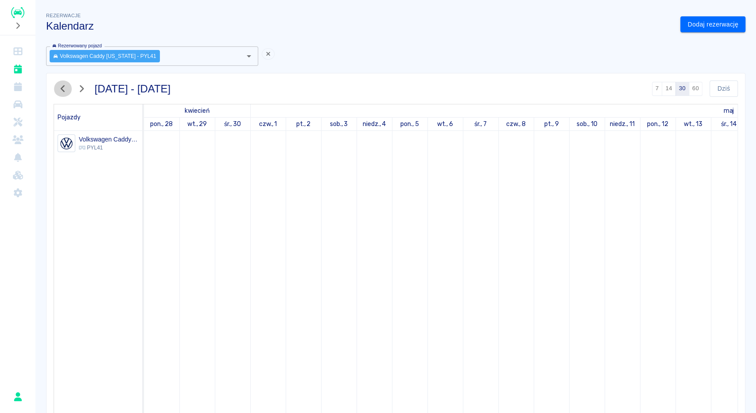
click at [64, 89] on icon "button" at bounding box center [63, 88] width 12 height 9
click at [19, 24] on icon "Rozwiń nawigację" at bounding box center [17, 25] width 9 height 7
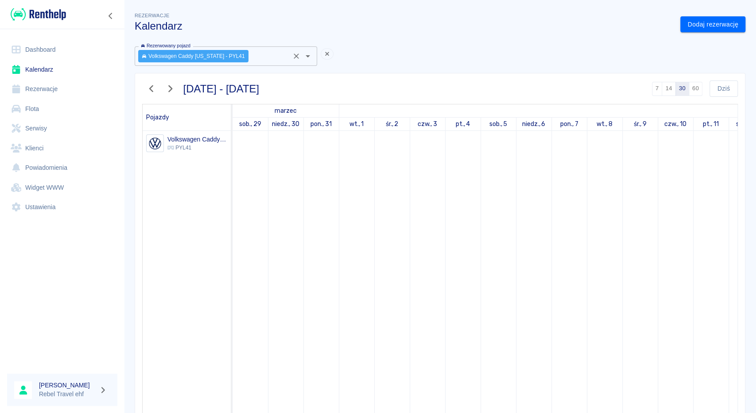
click at [298, 58] on icon "Wyczyść" at bounding box center [296, 56] width 9 height 9
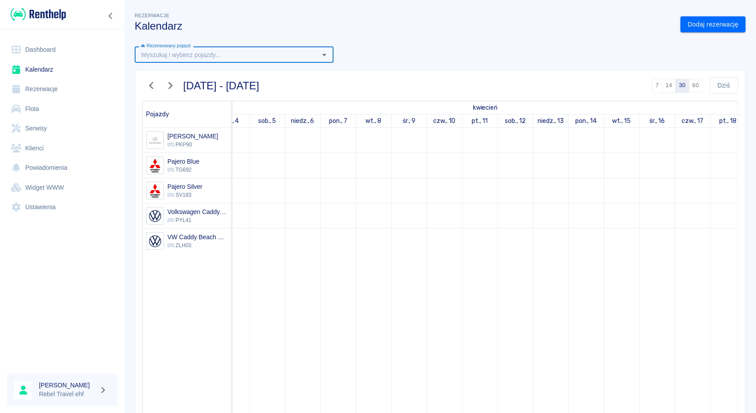
click at [58, 16] on img at bounding box center [38, 14] width 55 height 15
